Goal: Transaction & Acquisition: Book appointment/travel/reservation

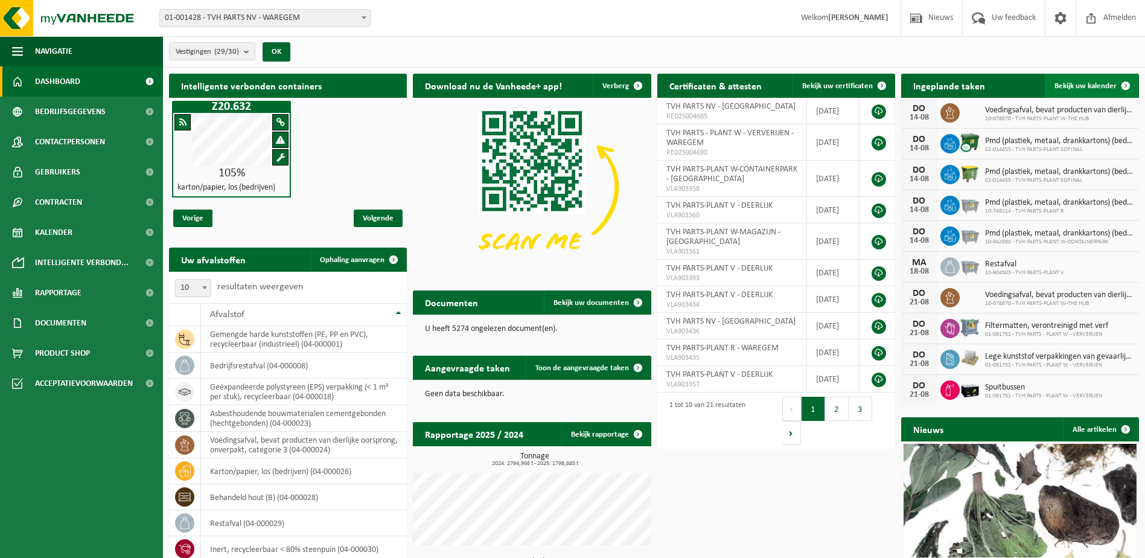
click at [1094, 80] on link "Bekijk uw kalender" at bounding box center [1091, 86] width 93 height 24
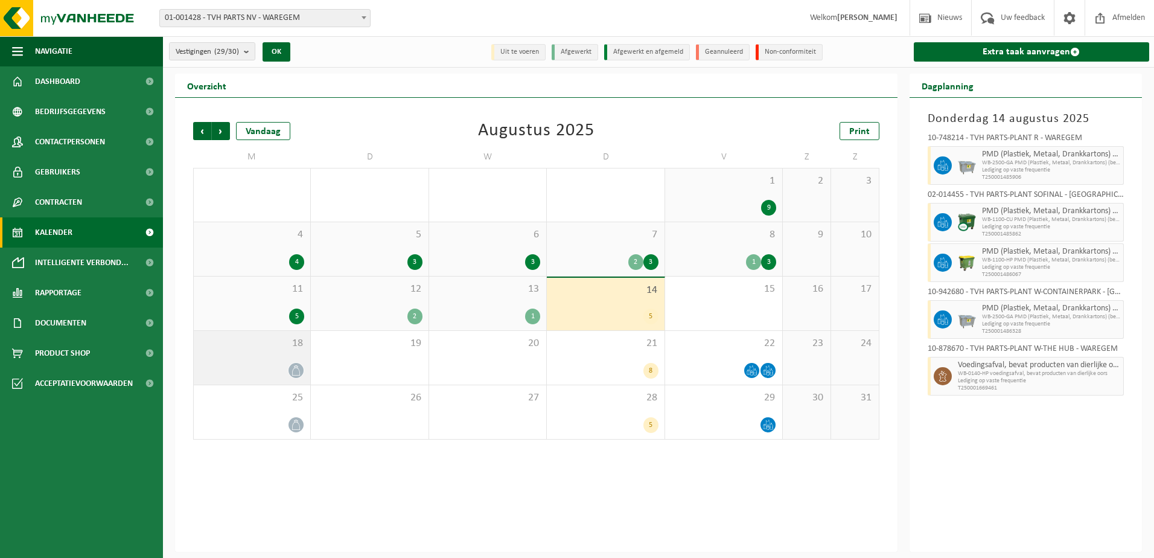
click at [229, 360] on div "18" at bounding box center [252, 358] width 116 height 54
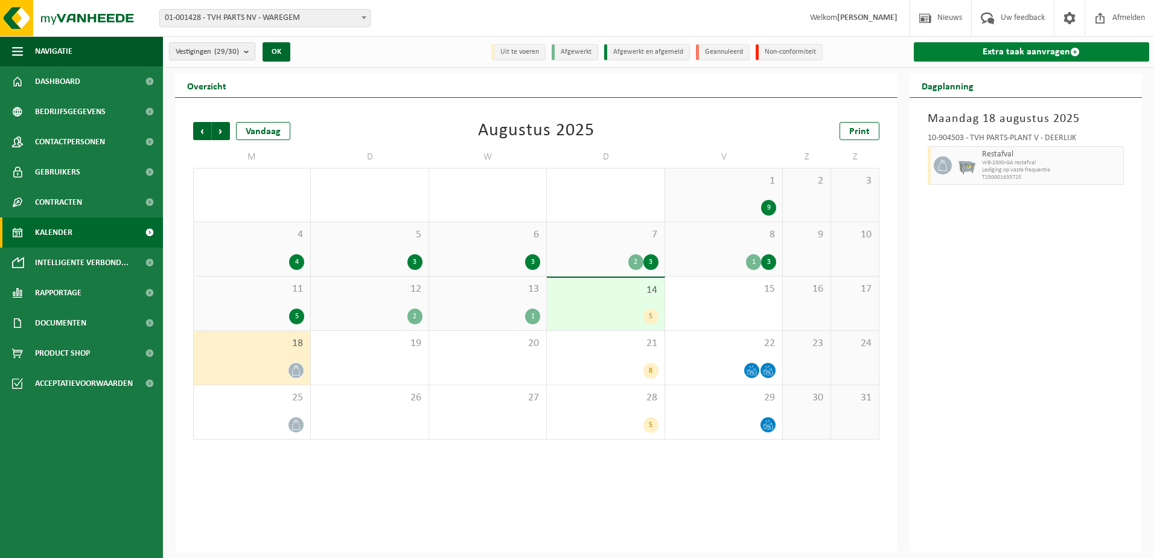
click at [1079, 51] on span at bounding box center [1075, 52] width 10 height 10
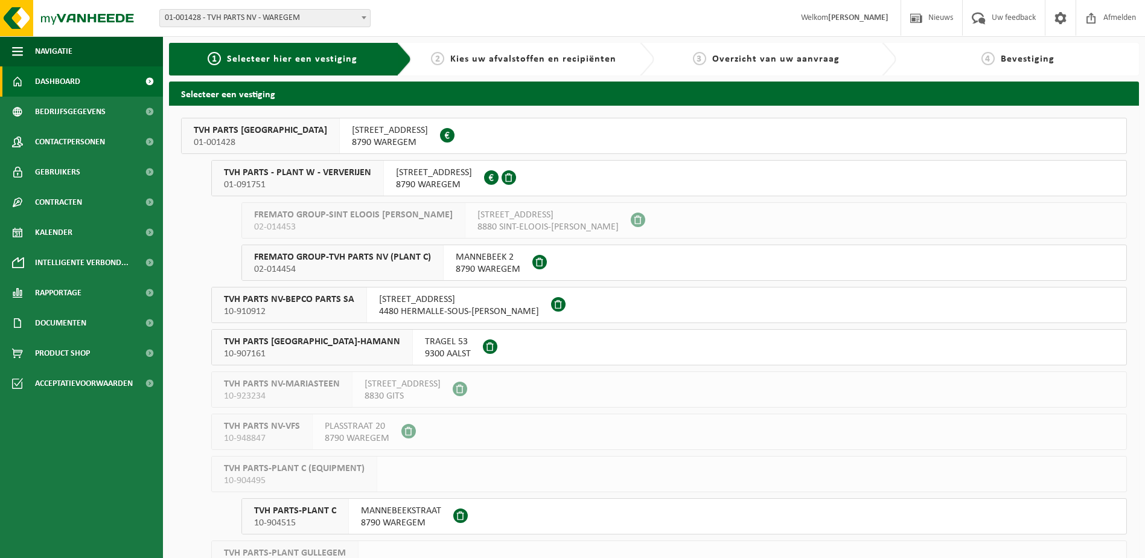
click at [83, 86] on link "Dashboard" at bounding box center [81, 81] width 163 height 30
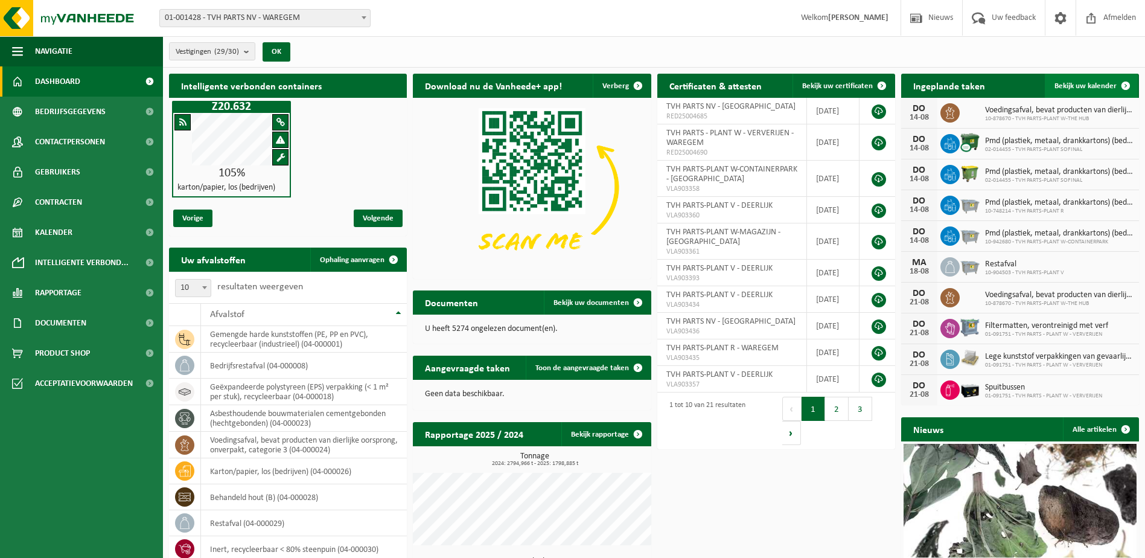
click at [1129, 84] on span at bounding box center [1126, 86] width 24 height 24
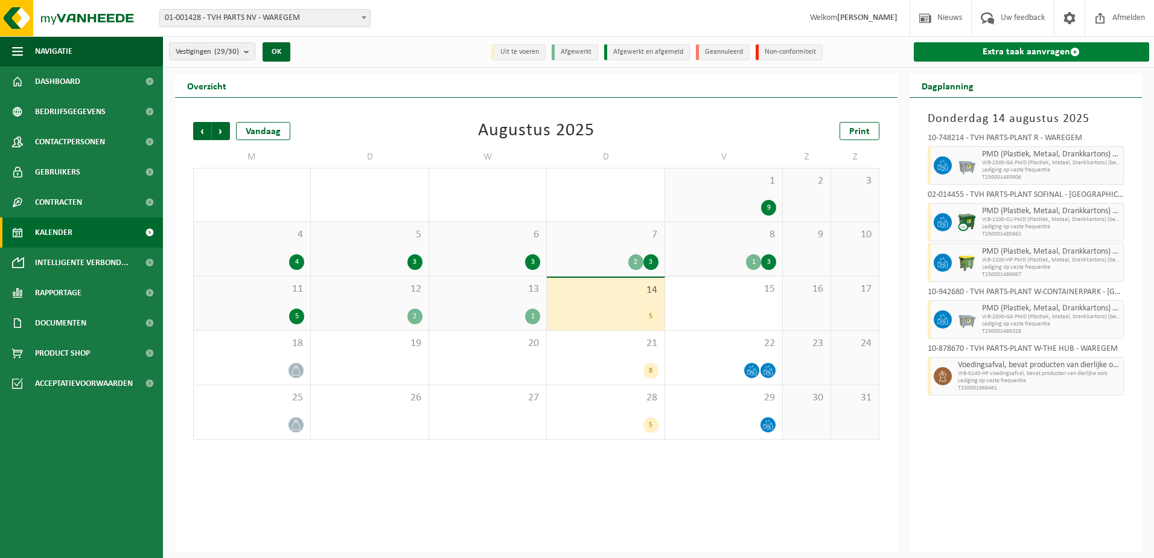
click at [1077, 53] on span at bounding box center [1075, 52] width 10 height 10
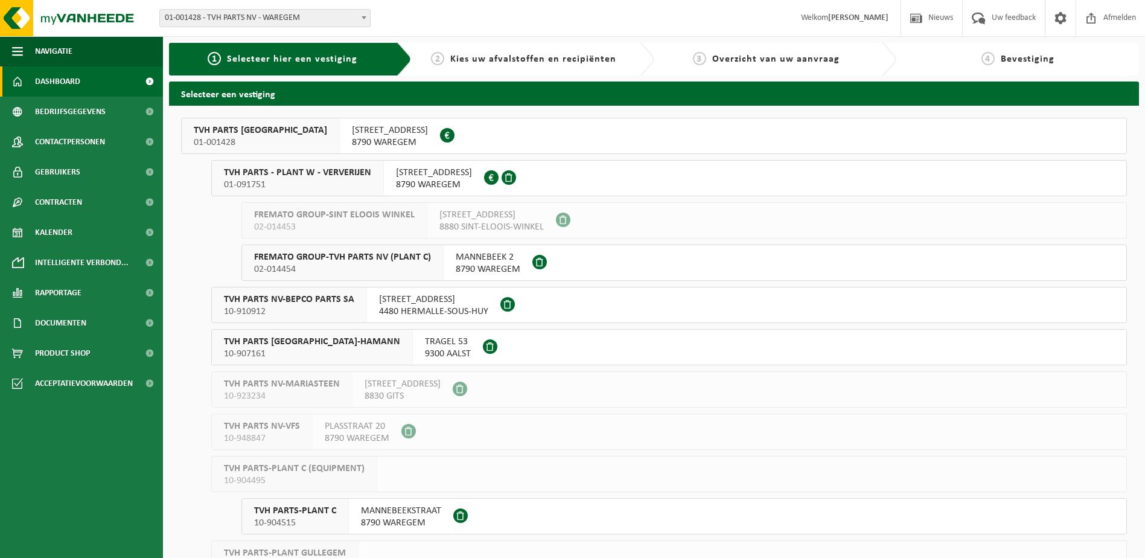
click at [51, 84] on span "Dashboard" at bounding box center [57, 81] width 45 height 30
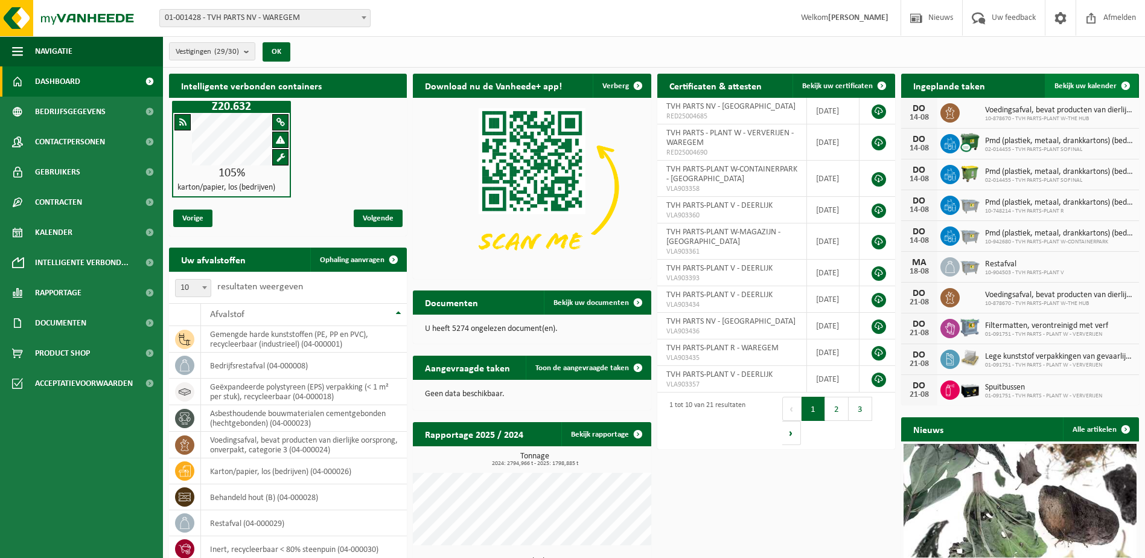
click at [1126, 81] on span at bounding box center [1126, 86] width 24 height 24
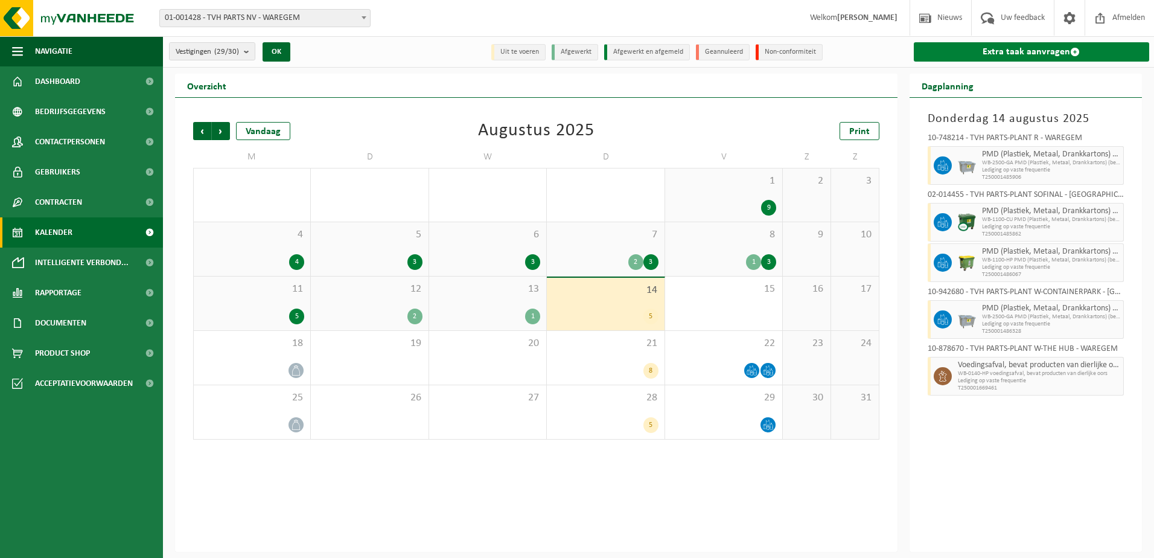
click at [1074, 49] on span at bounding box center [1075, 52] width 10 height 10
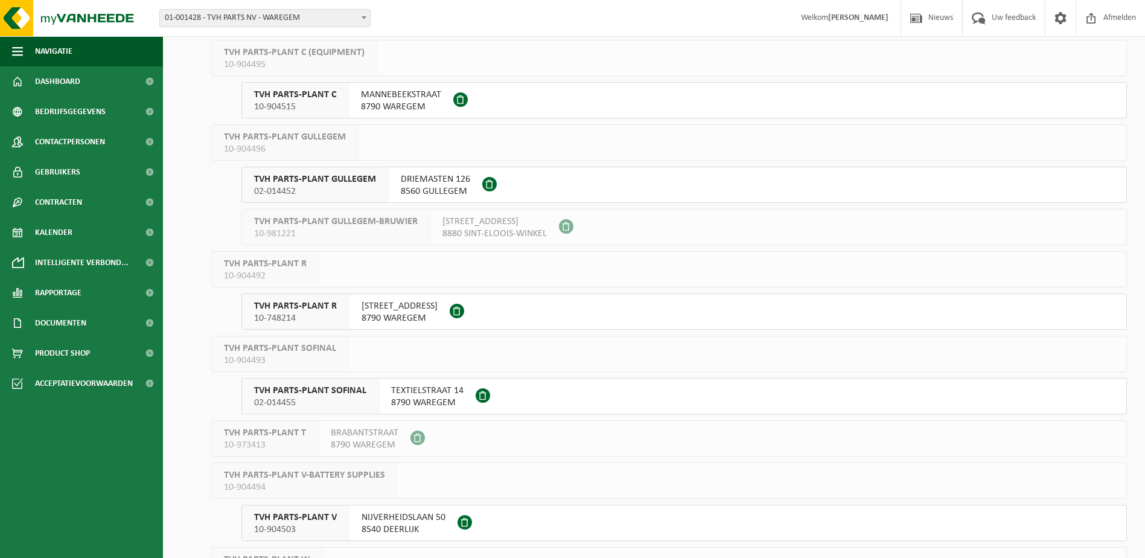
scroll to position [423, 0]
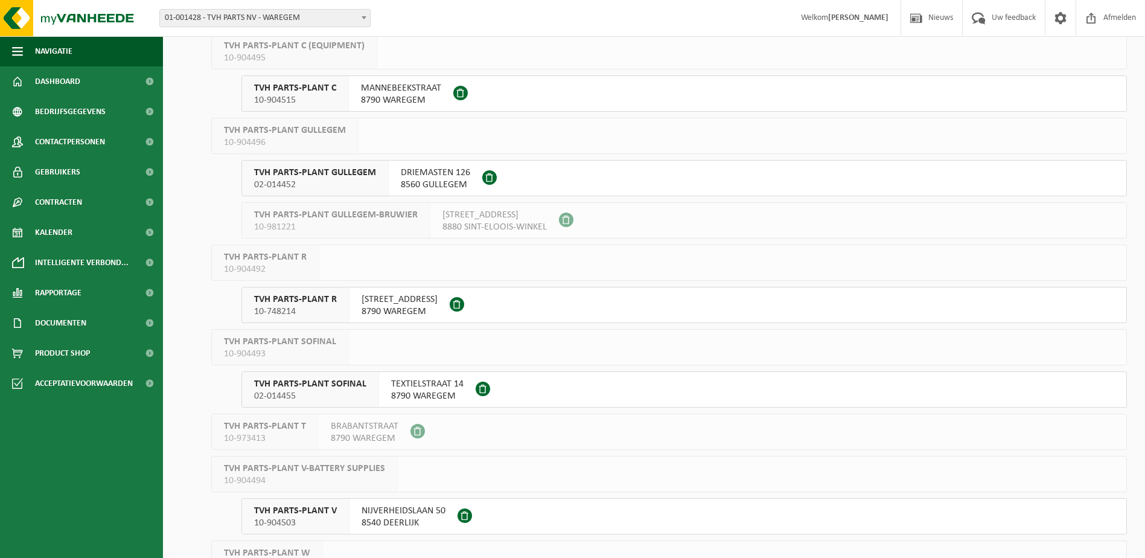
click at [282, 304] on span "TVH PARTS-PLANT R" at bounding box center [295, 299] width 83 height 12
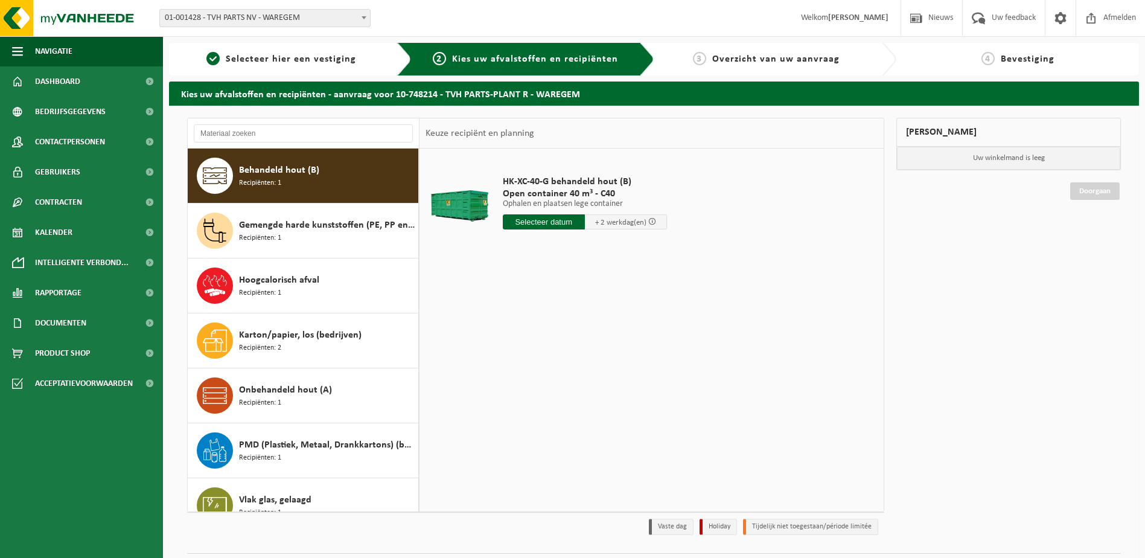
click at [263, 170] on span "Behandeld hout (B)" at bounding box center [279, 170] width 80 height 14
click at [566, 222] on input "text" at bounding box center [544, 221] width 82 height 15
click at [515, 351] on div "18" at bounding box center [513, 348] width 21 height 19
type input "Van 2025-08-18"
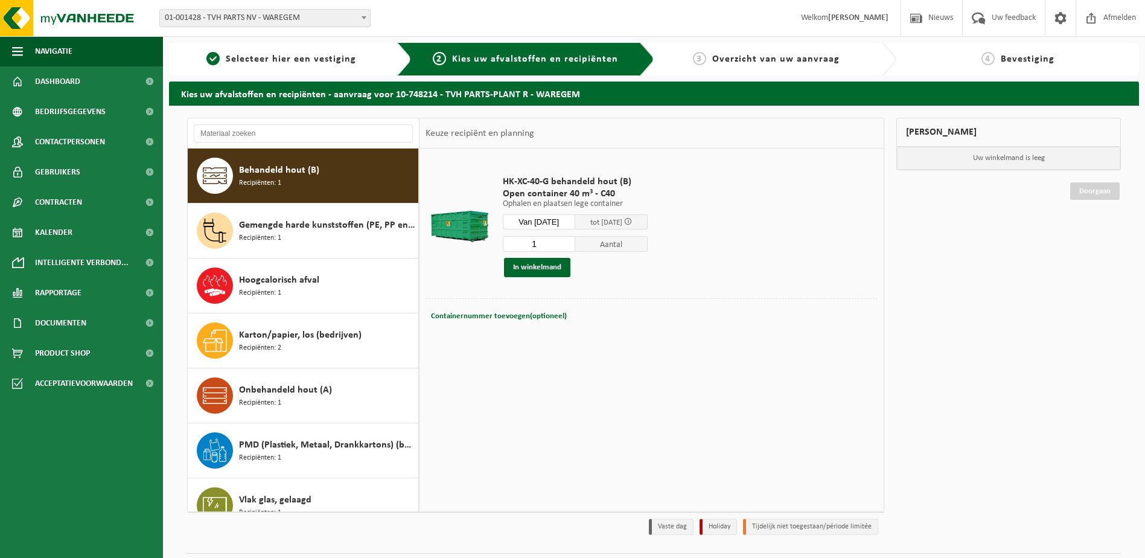
click at [610, 245] on span "Aantal" at bounding box center [611, 244] width 72 height 16
click at [575, 246] on input "1" at bounding box center [539, 244] width 72 height 16
type input "2"
click at [575, 242] on input "2" at bounding box center [539, 244] width 72 height 16
click at [538, 268] on button "In winkelmand" at bounding box center [537, 267] width 66 height 19
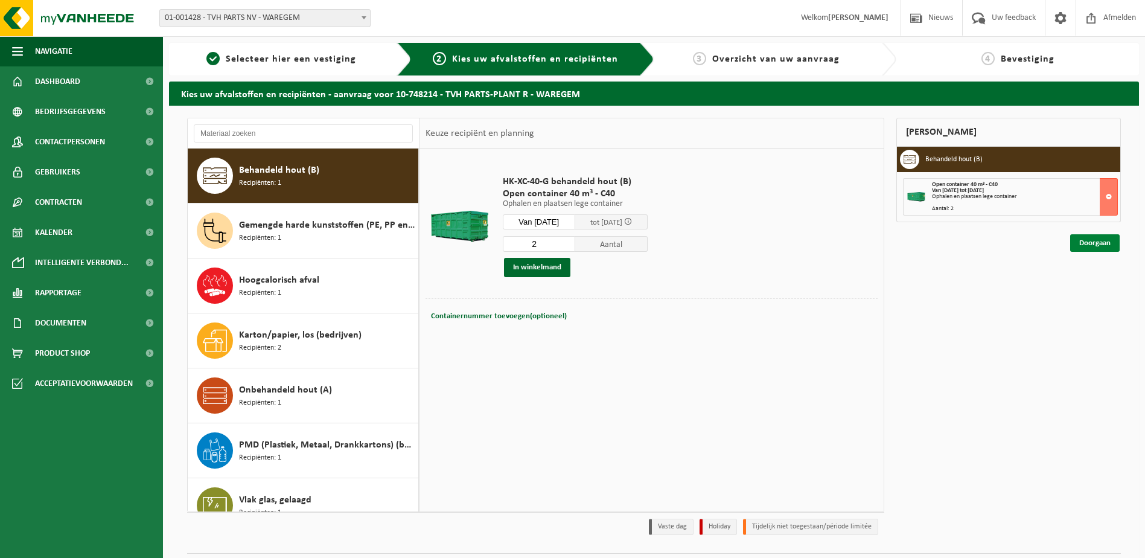
click at [1093, 243] on link "Doorgaan" at bounding box center [1094, 243] width 49 height 18
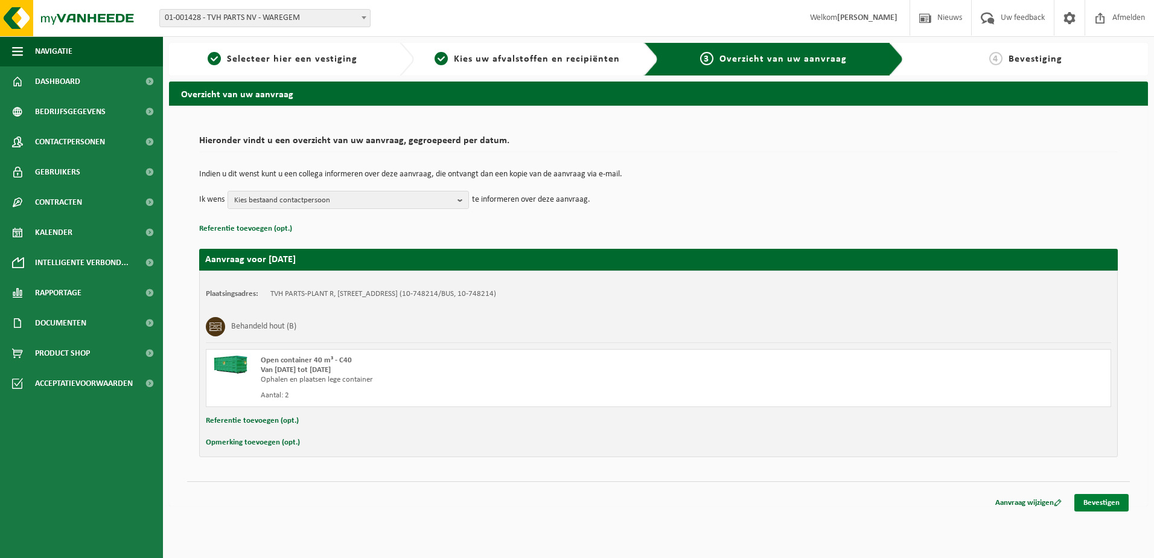
click at [1106, 508] on link "Bevestigen" at bounding box center [1101, 503] width 54 height 18
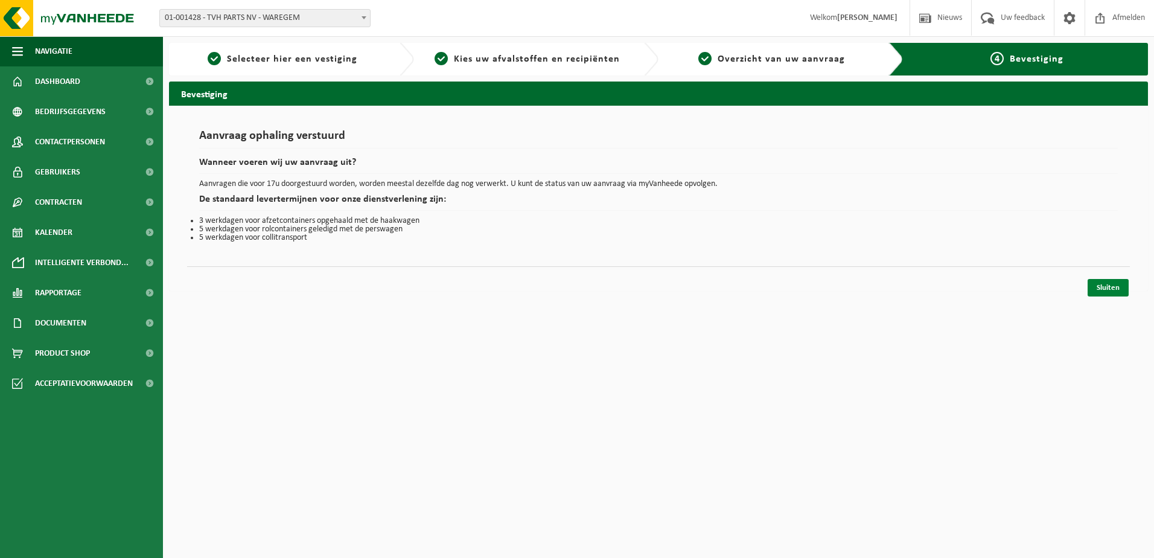
click at [1109, 282] on link "Sluiten" at bounding box center [1108, 288] width 41 height 18
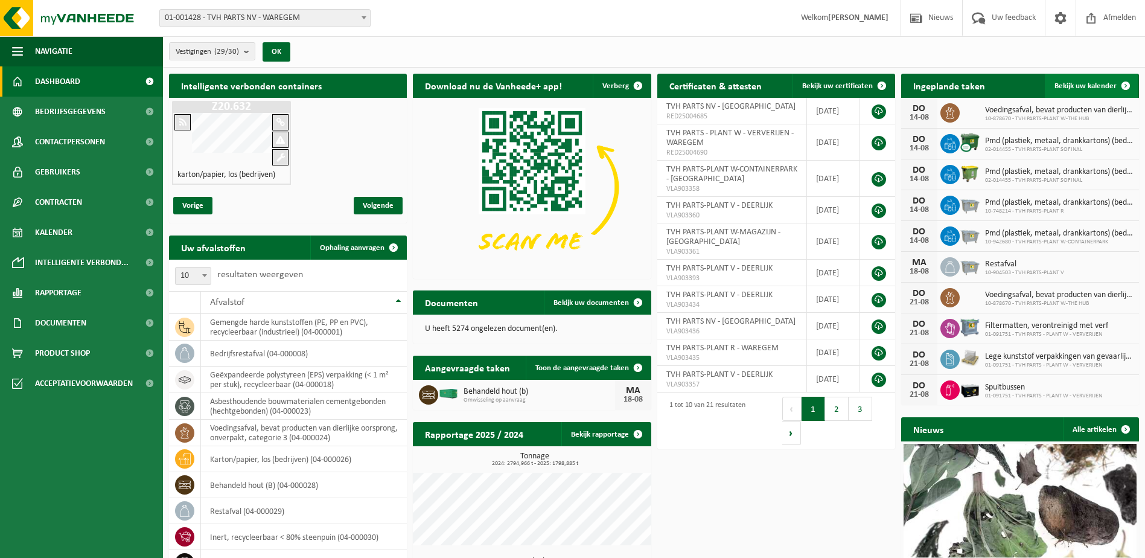
click at [1128, 84] on span at bounding box center [1126, 86] width 24 height 24
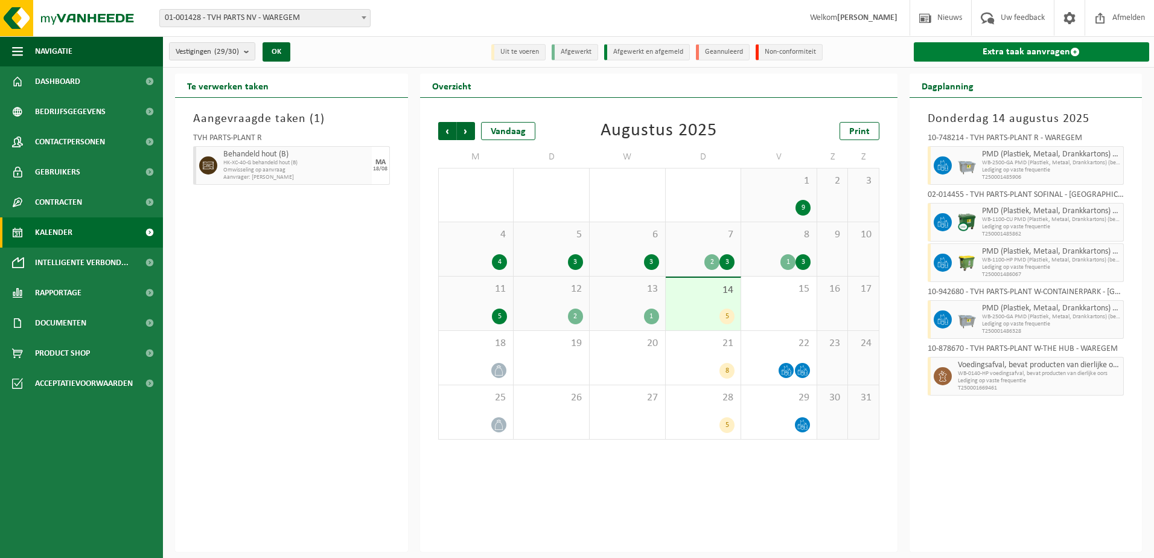
click at [1075, 49] on span at bounding box center [1075, 52] width 10 height 10
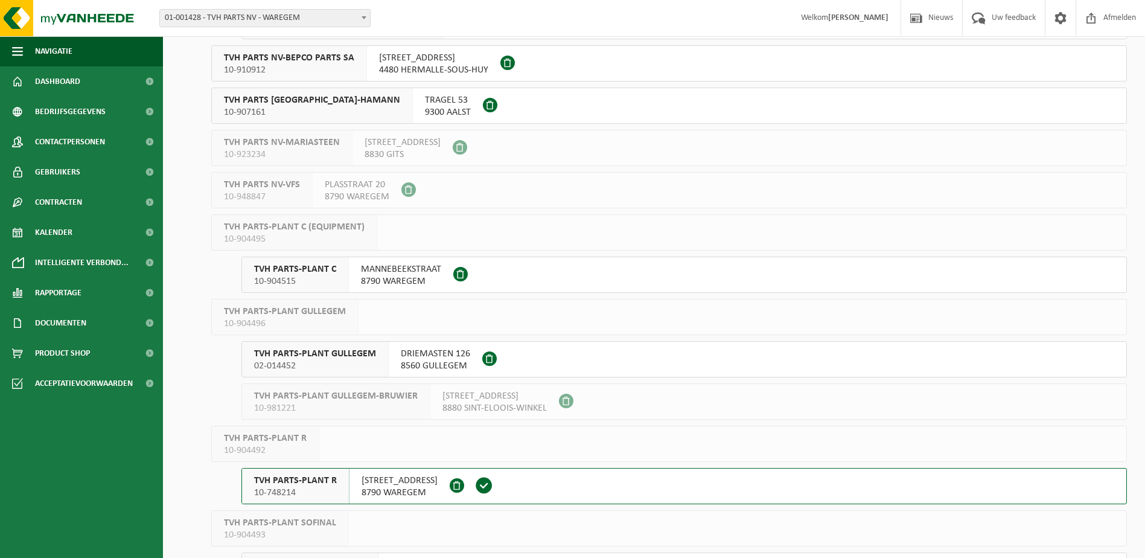
scroll to position [302, 0]
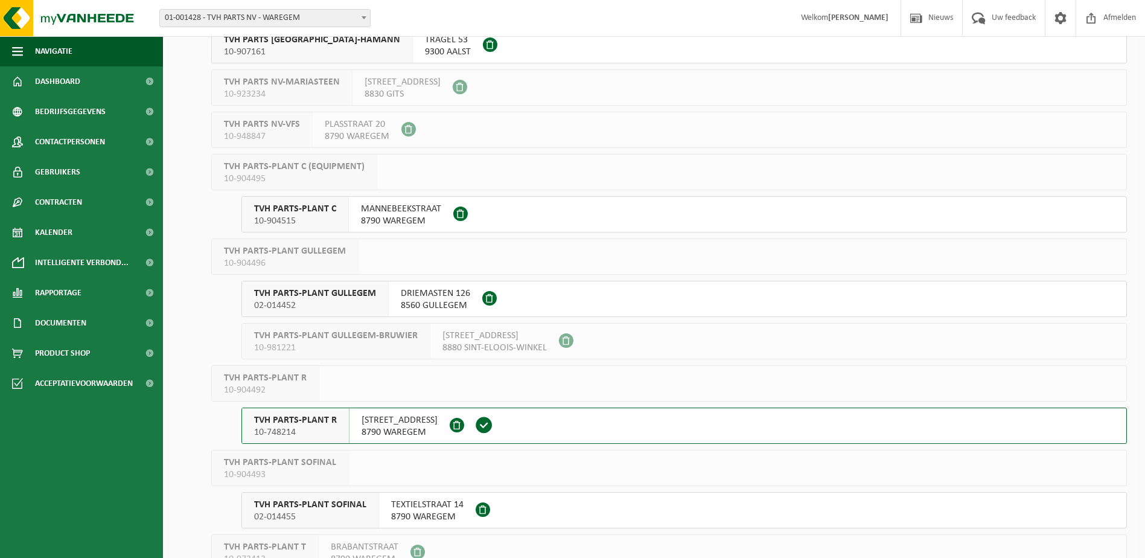
click at [331, 427] on span "10-748214" at bounding box center [295, 432] width 83 height 12
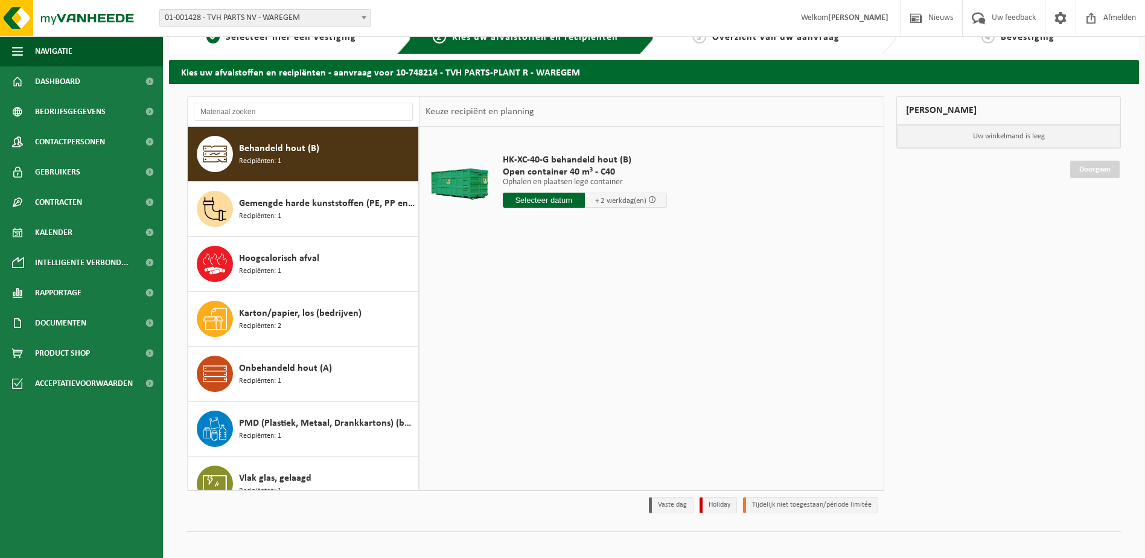
scroll to position [32, 0]
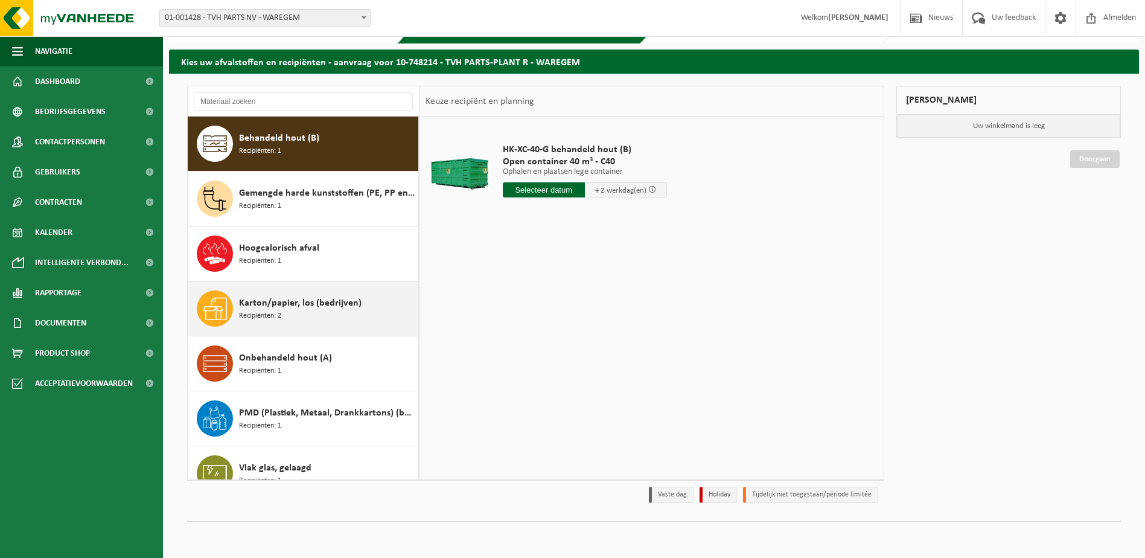
click at [289, 301] on span "Karton/papier, los (bedrijven)" at bounding box center [300, 303] width 123 height 14
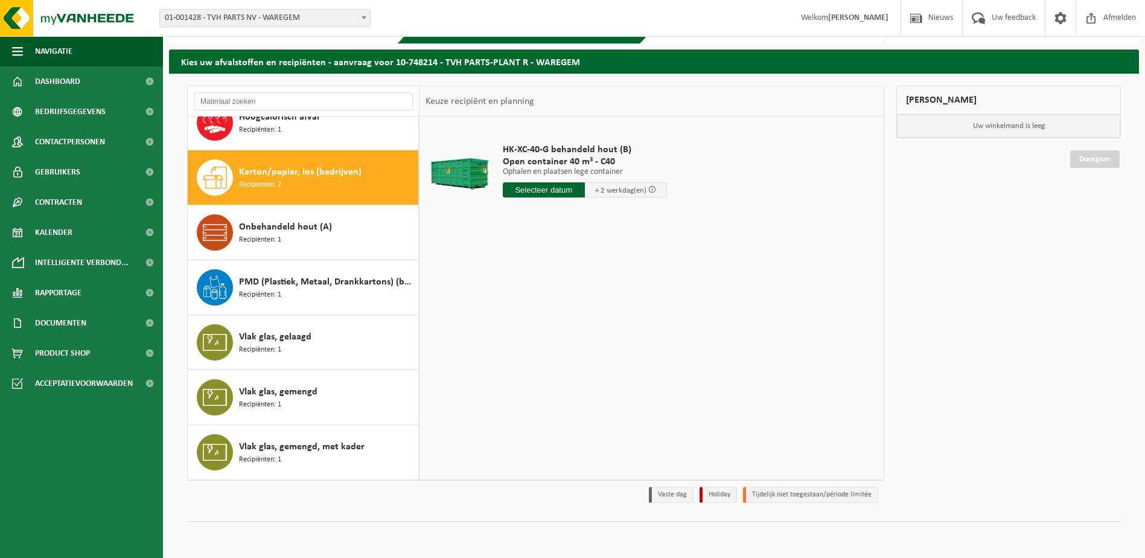
scroll to position [131, 0]
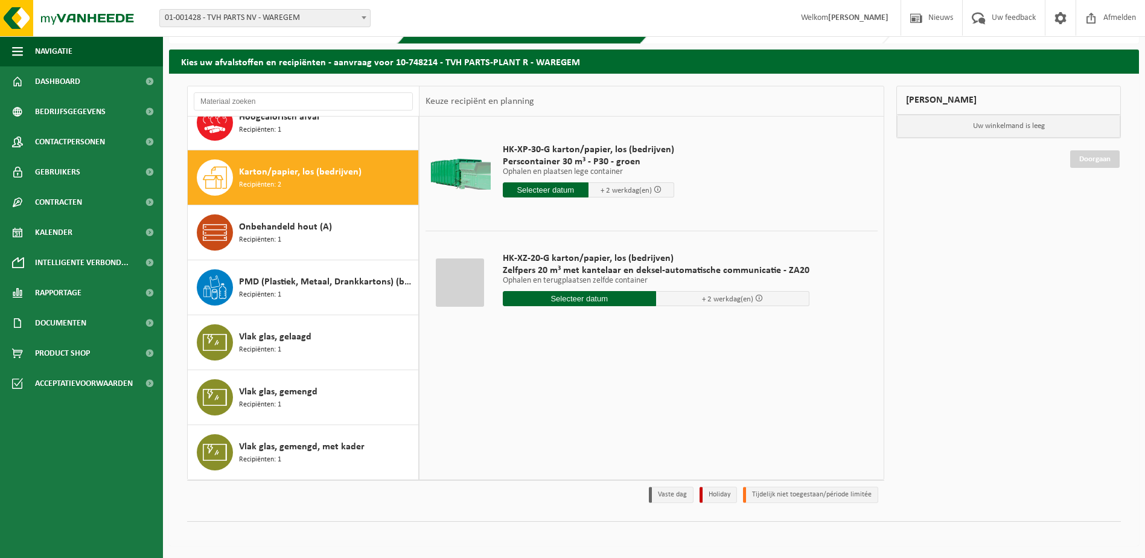
click at [547, 187] on input "text" at bounding box center [546, 189] width 86 height 15
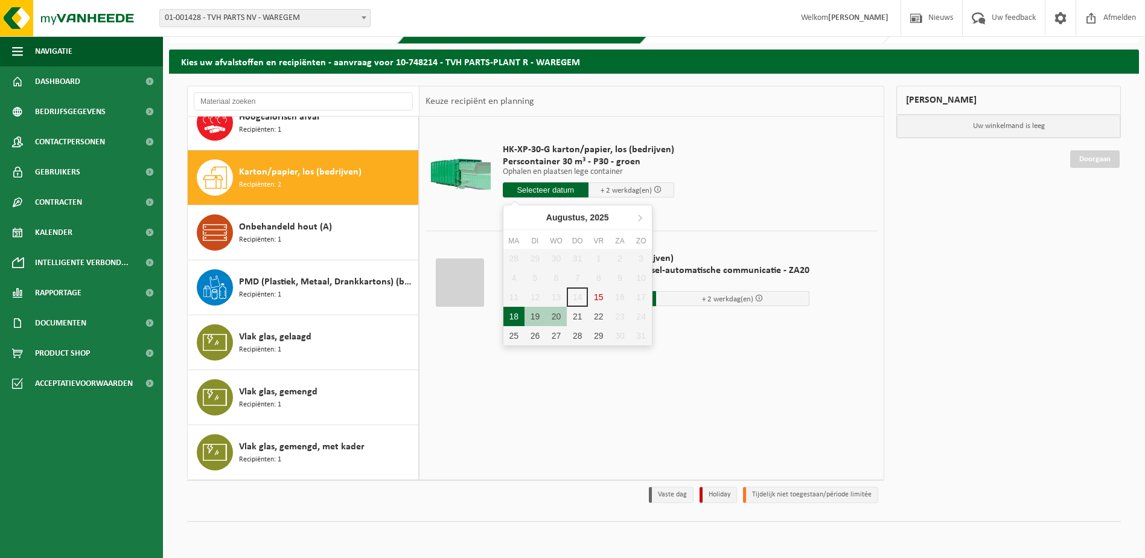
click at [512, 319] on div "18" at bounding box center [513, 316] width 21 height 19
type input "Van [DATE]"
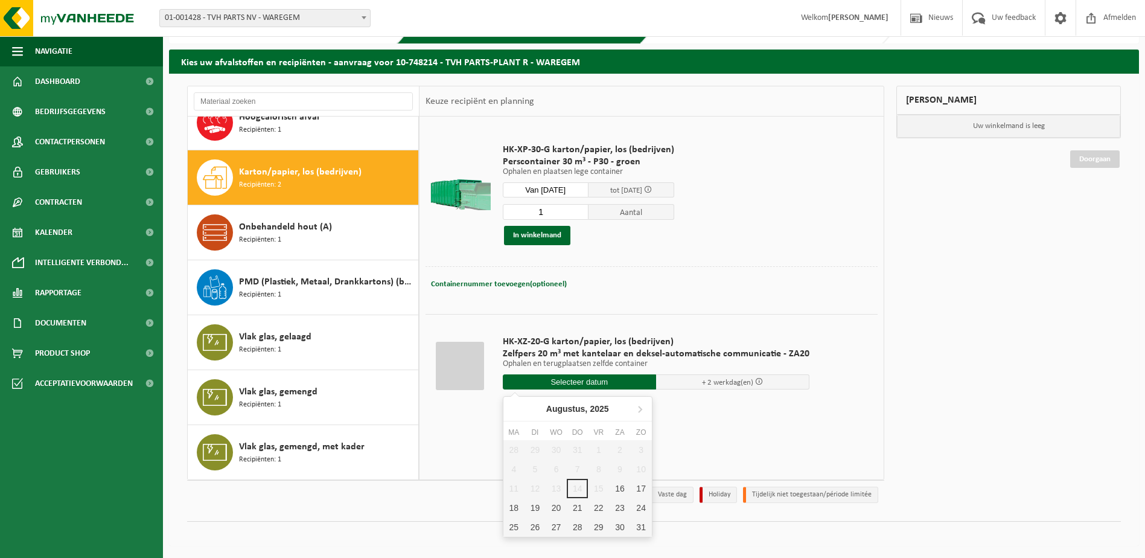
click at [570, 380] on input "text" at bounding box center [579, 381] width 153 height 15
click at [511, 506] on div "18" at bounding box center [513, 507] width 21 height 19
type input "Van [DATE]"
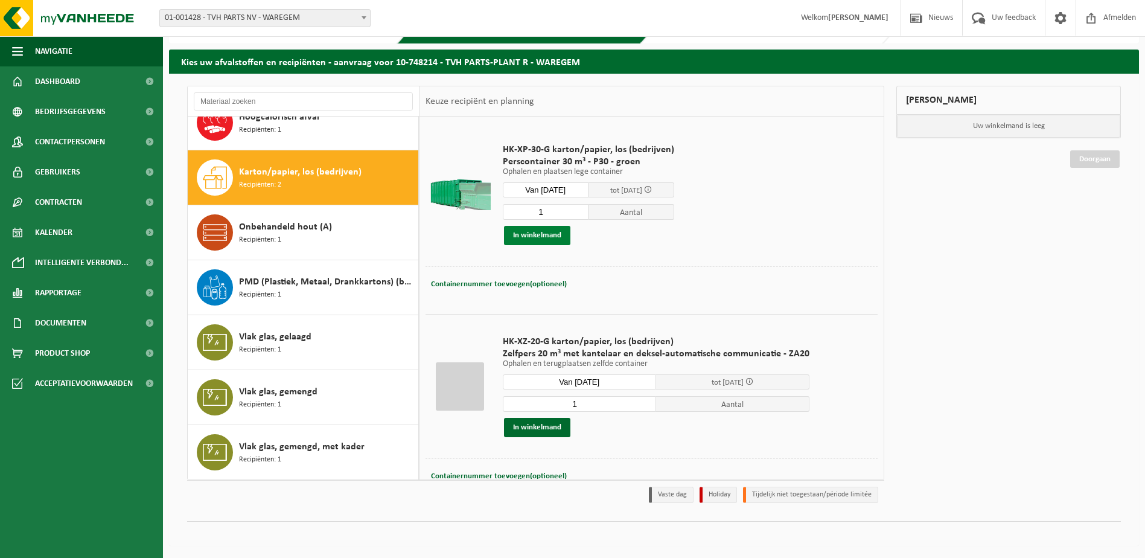
click at [526, 236] on button "In winkelmand" at bounding box center [537, 235] width 66 height 19
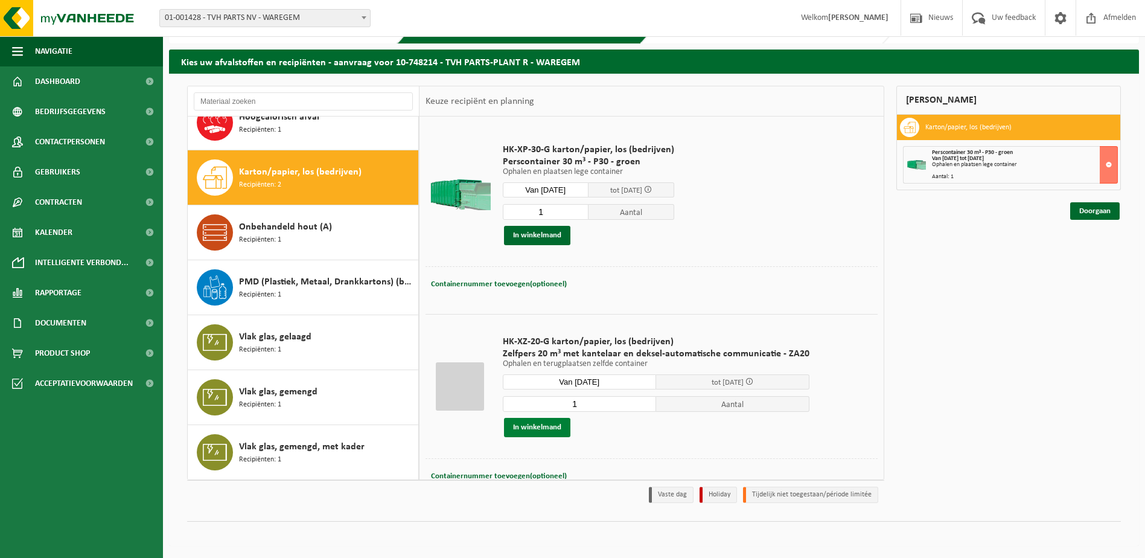
click at [535, 424] on button "In winkelmand" at bounding box center [537, 427] width 66 height 19
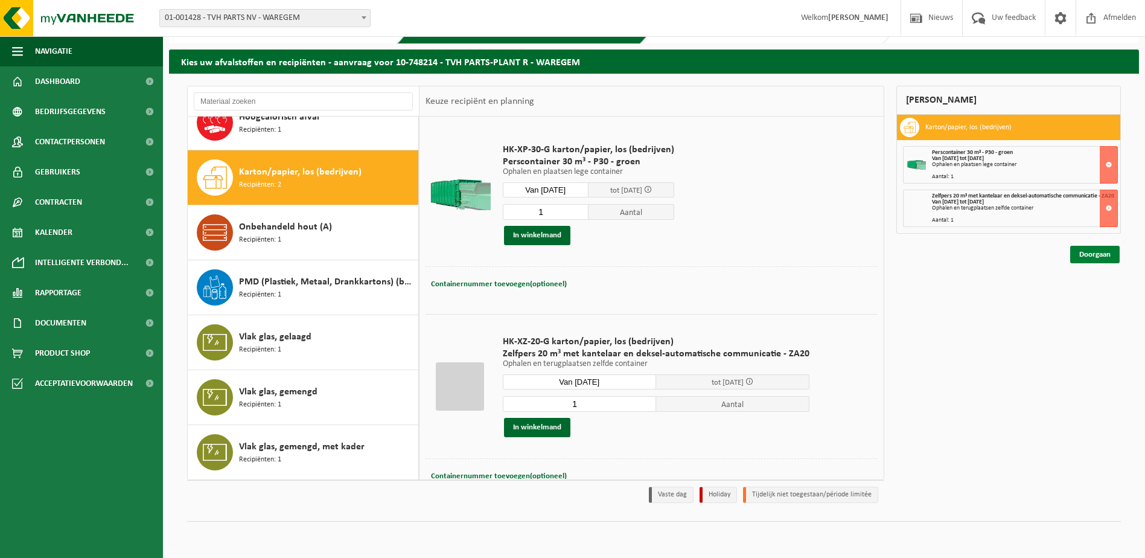
click at [1085, 257] on link "Doorgaan" at bounding box center [1094, 255] width 49 height 18
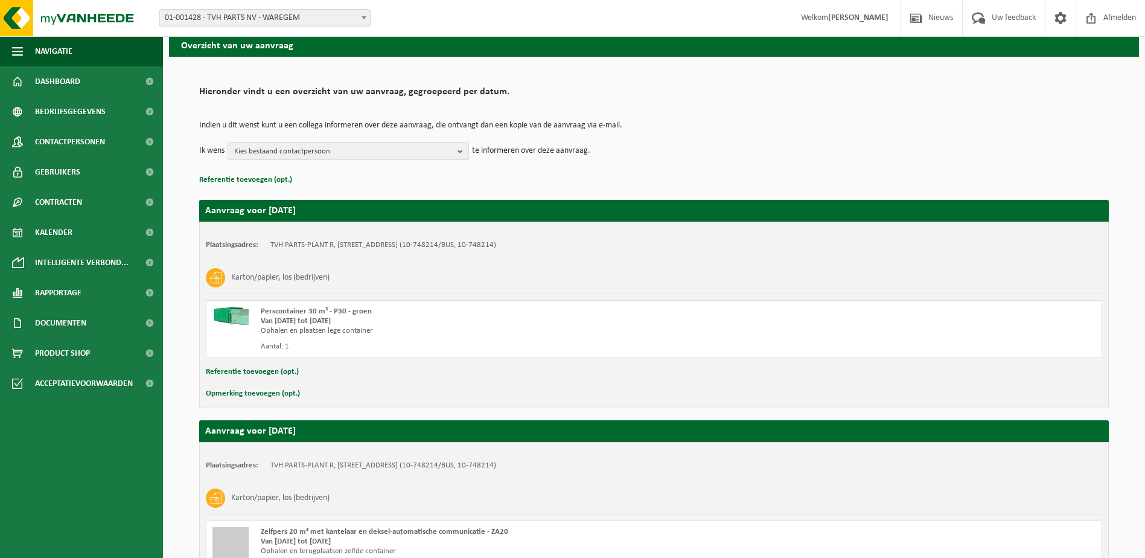
scroll to position [180, 0]
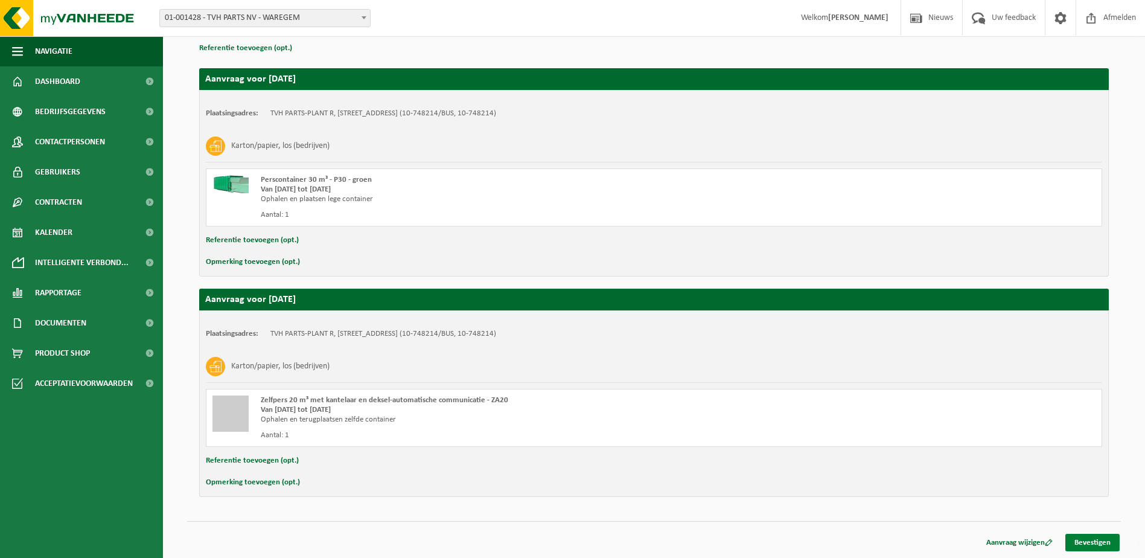
click at [1103, 541] on link "Bevestigen" at bounding box center [1092, 543] width 54 height 18
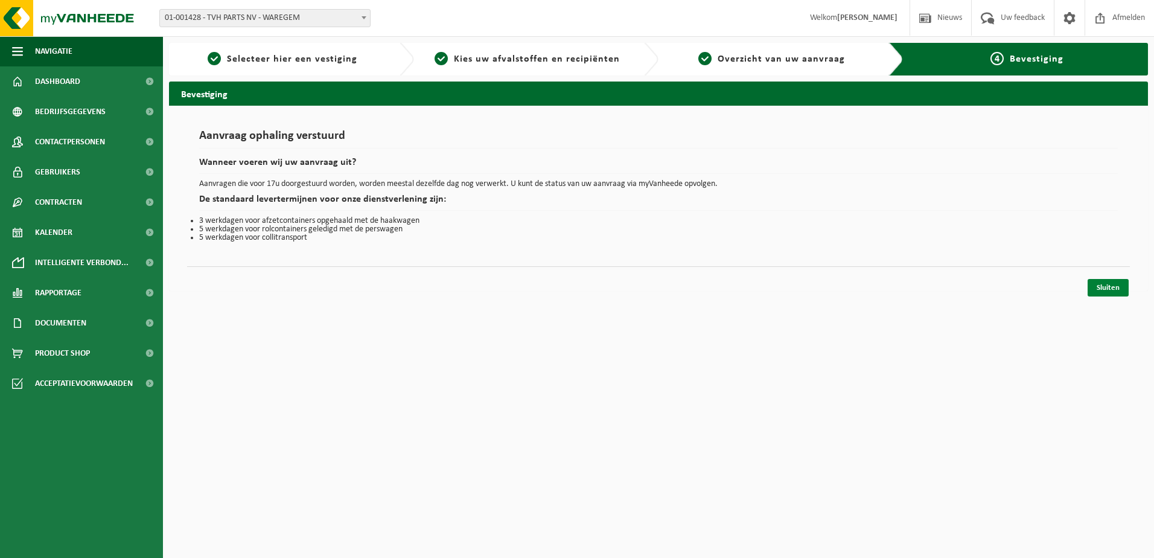
click at [1106, 285] on link "Sluiten" at bounding box center [1108, 288] width 41 height 18
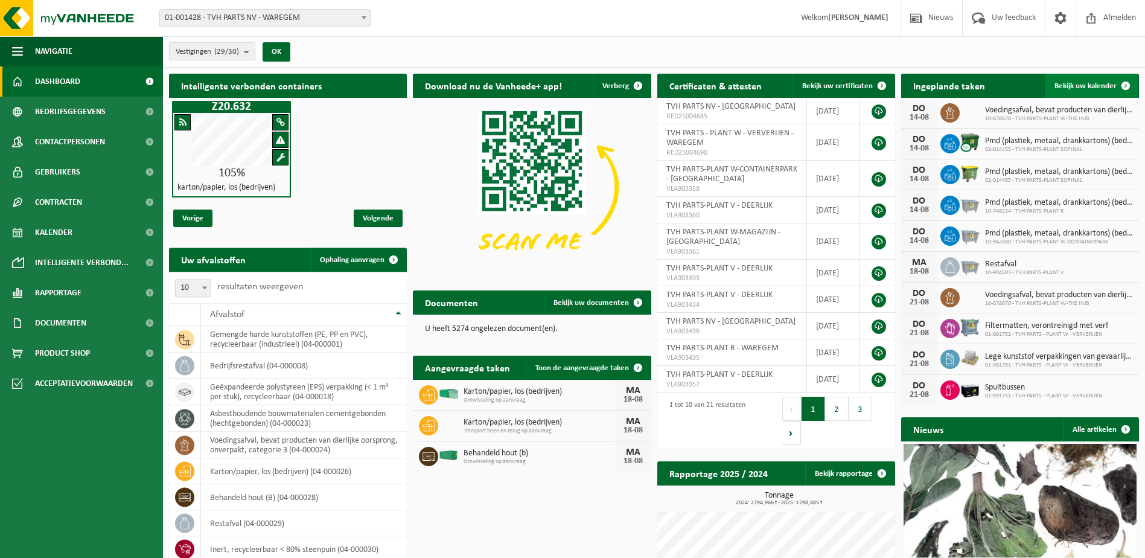
click at [1126, 86] on span at bounding box center [1126, 86] width 24 height 24
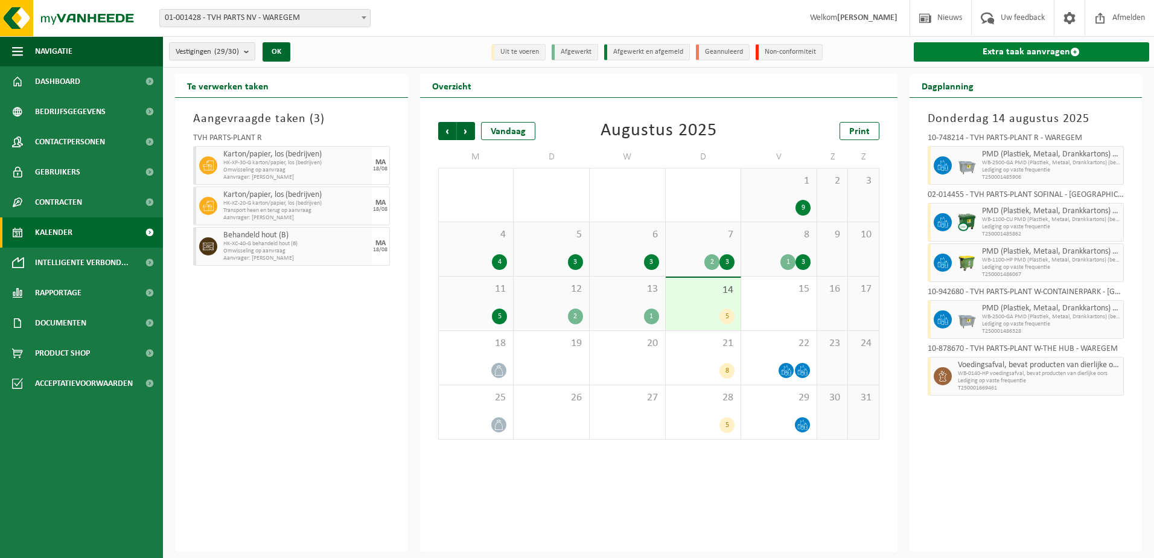
click at [1073, 54] on span at bounding box center [1075, 52] width 10 height 10
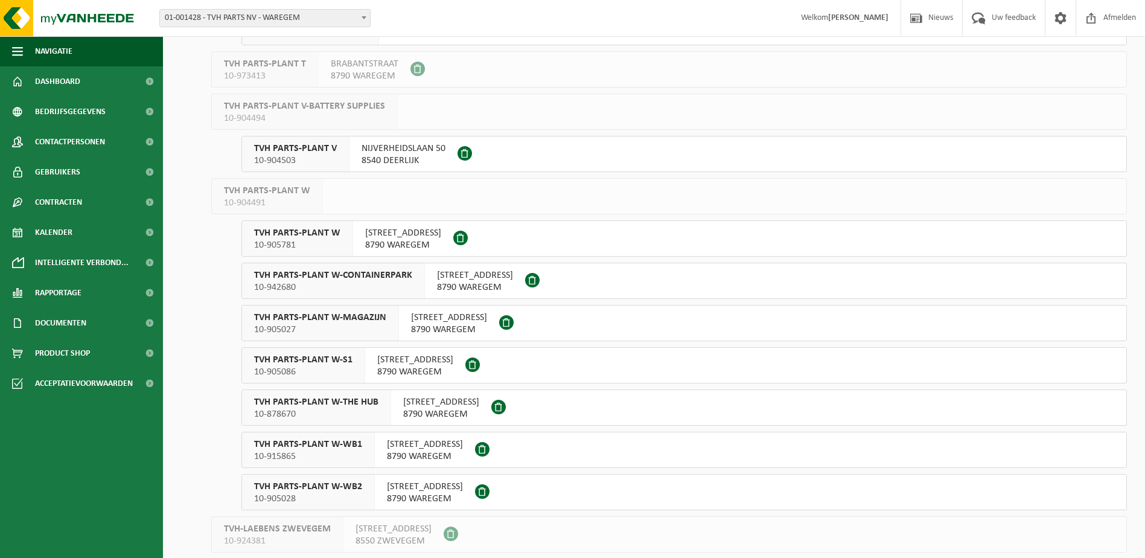
scroll to position [828, 0]
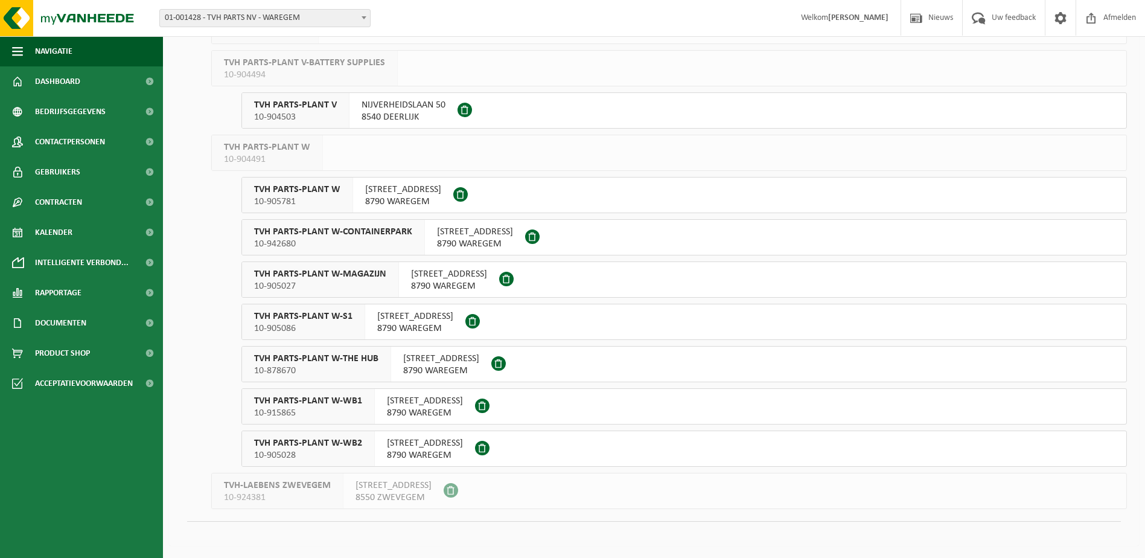
click at [312, 279] on span "TVH PARTS-PLANT W-MAGAZIJN" at bounding box center [320, 274] width 132 height 12
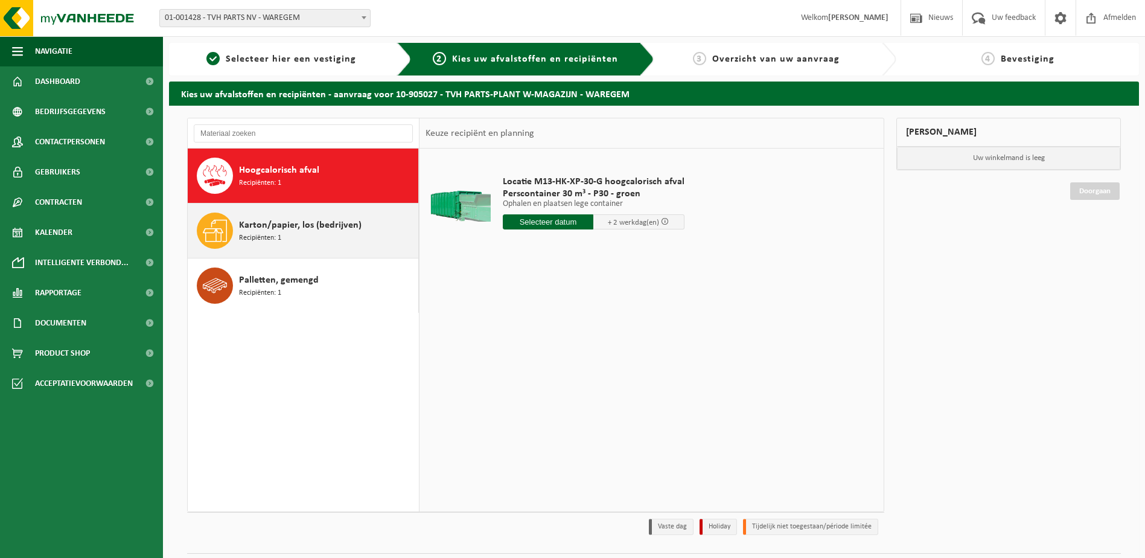
click at [279, 237] on span "Recipiënten: 1" at bounding box center [260, 237] width 42 height 11
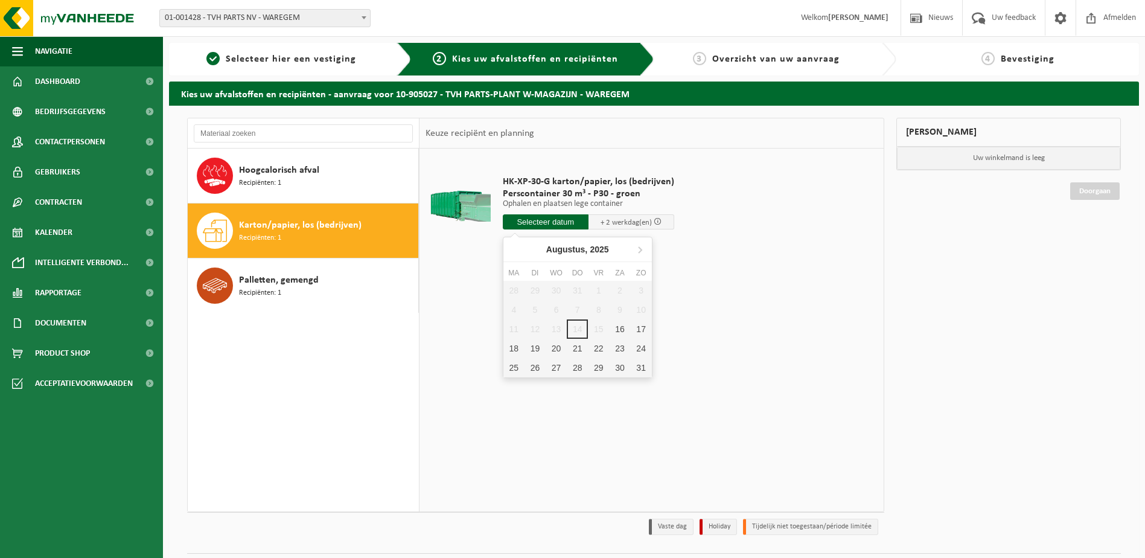
click at [531, 223] on input "text" at bounding box center [546, 221] width 86 height 15
click at [515, 348] on div "18" at bounding box center [513, 348] width 21 height 19
type input "Van 2025-08-18"
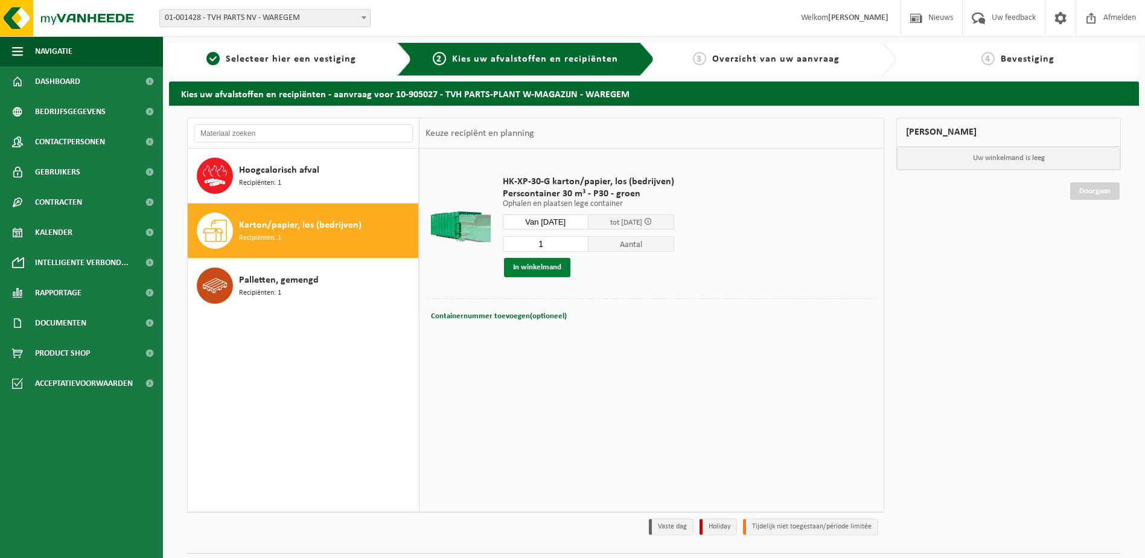
click at [534, 267] on button "In winkelmand" at bounding box center [537, 267] width 66 height 19
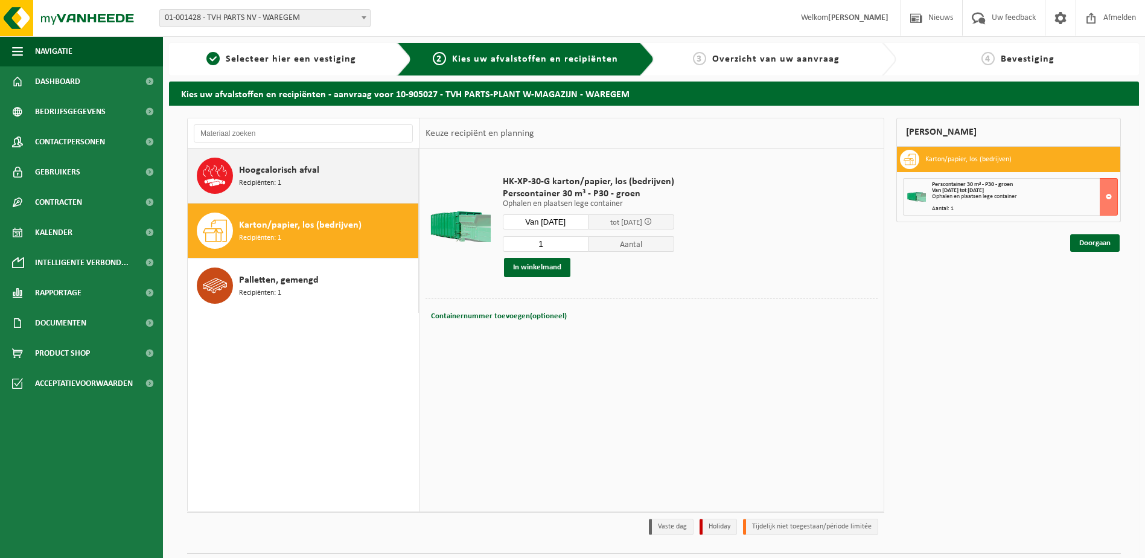
click at [257, 171] on span "Hoogcalorisch afval" at bounding box center [279, 170] width 80 height 14
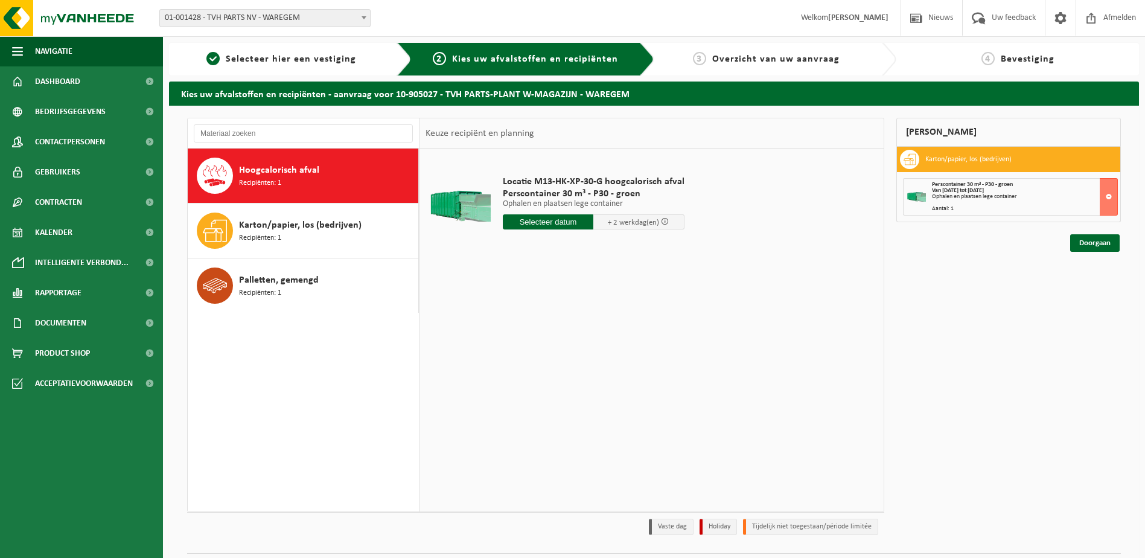
click at [557, 222] on input "text" at bounding box center [548, 221] width 91 height 15
click at [512, 351] on div "18" at bounding box center [513, 348] width 21 height 19
type input "Van 2025-08-18"
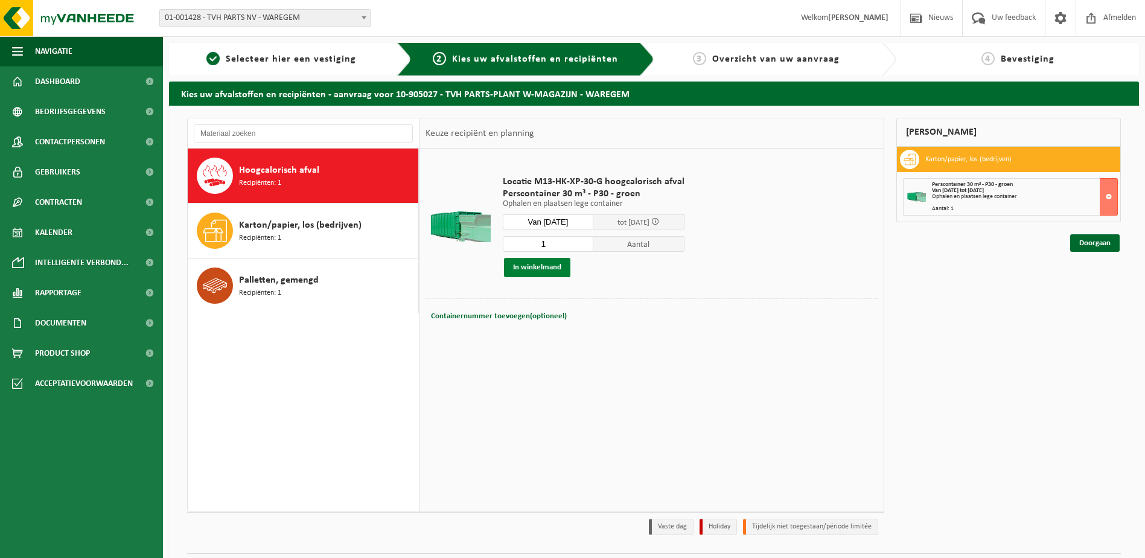
click at [537, 266] on button "In winkelmand" at bounding box center [537, 267] width 66 height 19
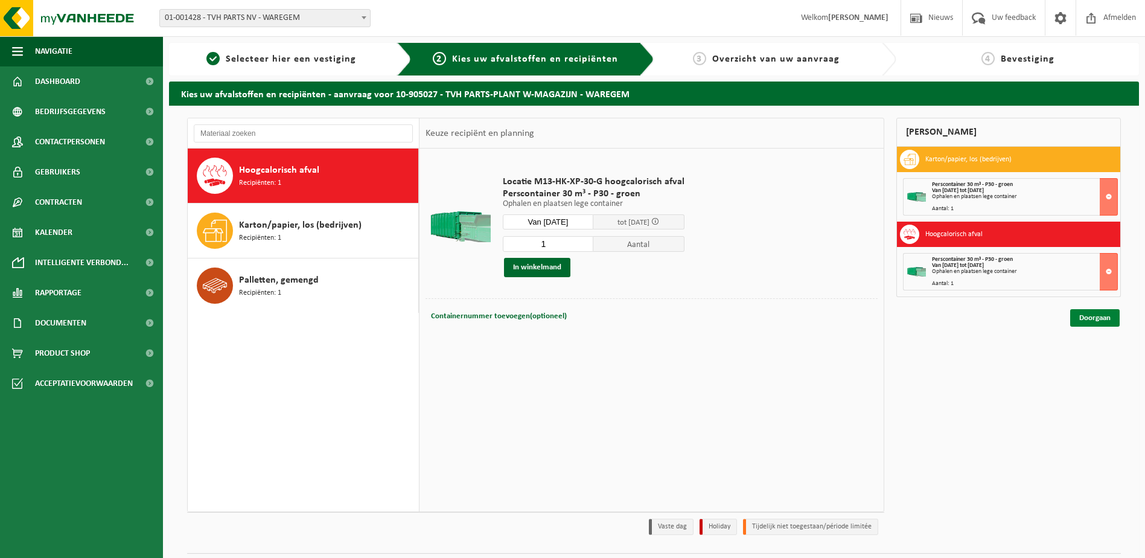
click at [1093, 321] on link "Doorgaan" at bounding box center [1094, 318] width 49 height 18
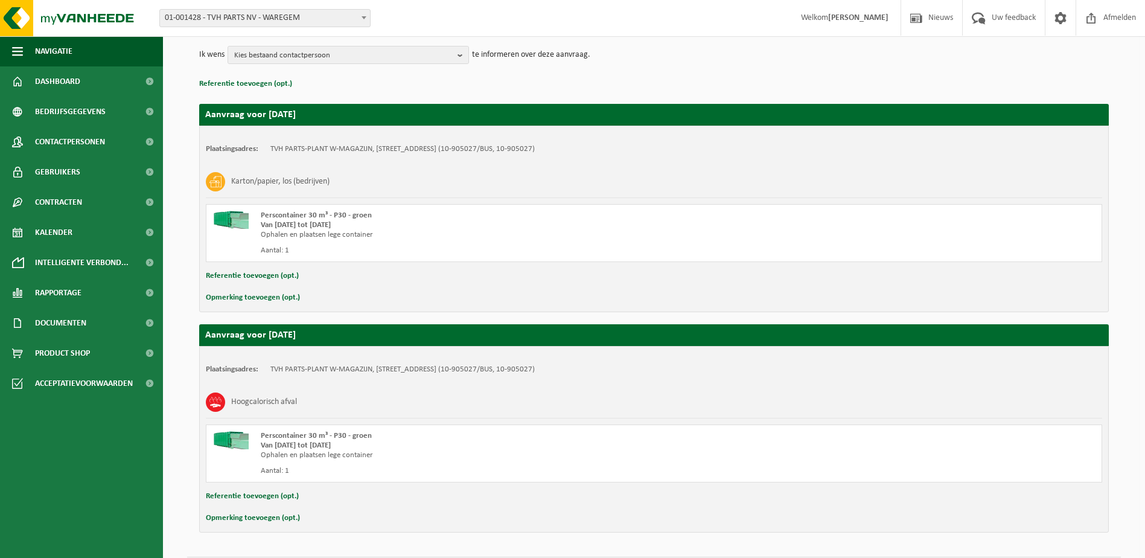
scroll to position [180, 0]
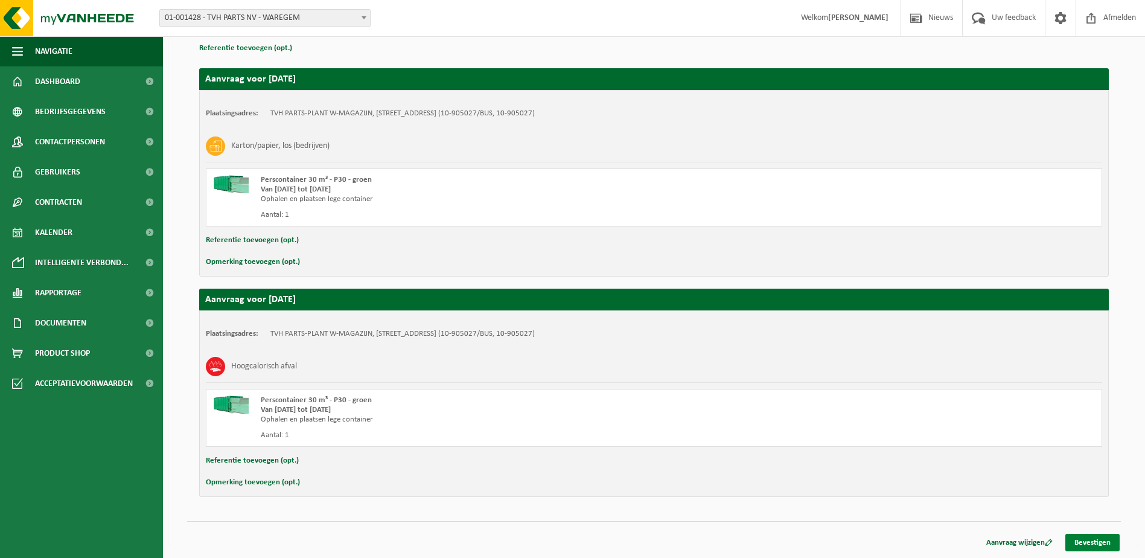
click at [1099, 538] on link "Bevestigen" at bounding box center [1092, 543] width 54 height 18
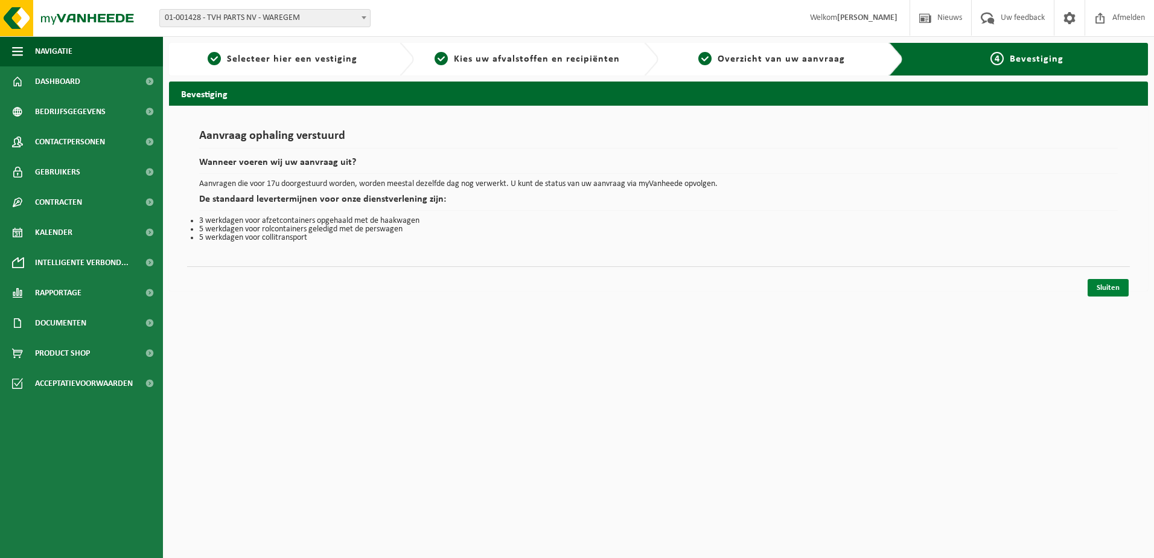
click at [1109, 285] on link "Sluiten" at bounding box center [1108, 288] width 41 height 18
